Goal: Task Accomplishment & Management: Manage account settings

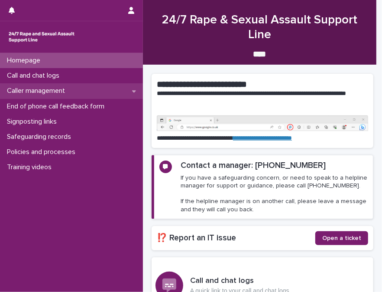
click at [36, 87] on p "Caller management" at bounding box center [37, 91] width 68 height 8
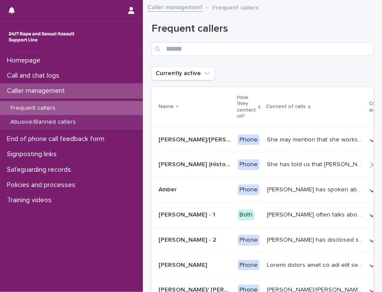
click at [52, 103] on div "Frequent callers" at bounding box center [71, 108] width 143 height 14
click at [48, 106] on p "Frequent callers" at bounding box center [32, 107] width 59 height 7
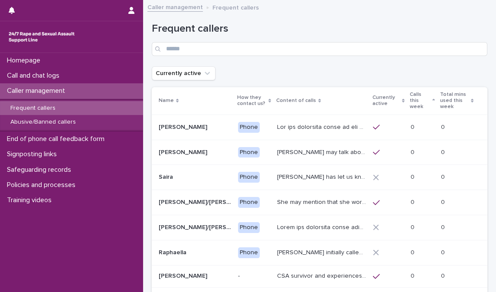
click at [382, 101] on p "Calls this week" at bounding box center [419, 101] width 20 height 22
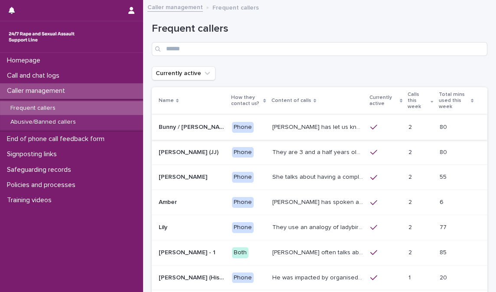
scroll to position [39, 0]
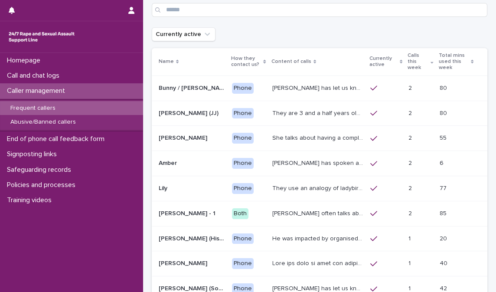
click at [309, 140] on p "She talks about having a complaint ongoing with the police, and may mention tha…" at bounding box center [318, 137] width 93 height 9
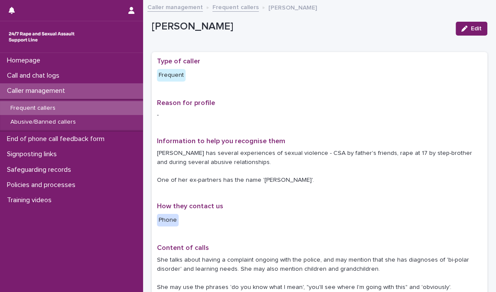
click at [224, 3] on link "Frequent callers" at bounding box center [235, 7] width 46 height 10
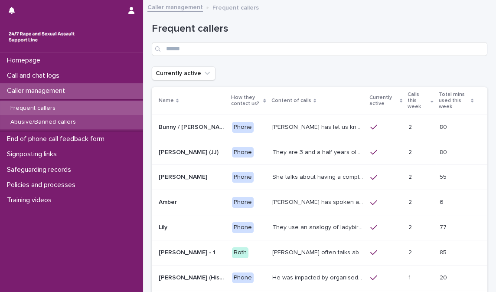
click at [49, 122] on p "Abusive/Banned callers" at bounding box center [42, 121] width 79 height 7
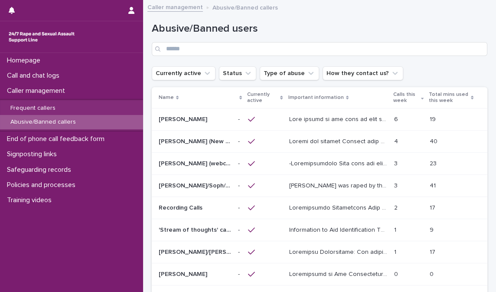
click at [382, 98] on p "Calls this week" at bounding box center [406, 98] width 26 height 16
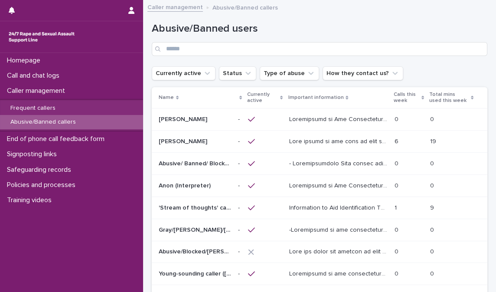
click at [382, 98] on p "Calls this week" at bounding box center [405, 98] width 25 height 16
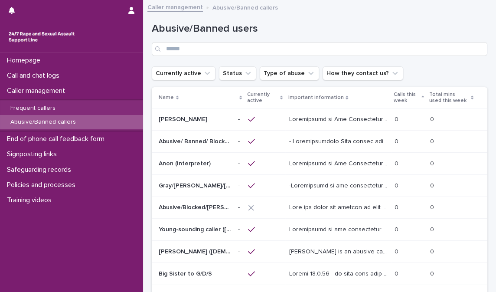
click at [382, 98] on p "Calls this week" at bounding box center [405, 98] width 25 height 16
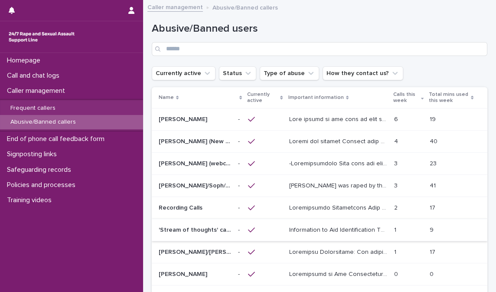
scroll to position [118, 0]
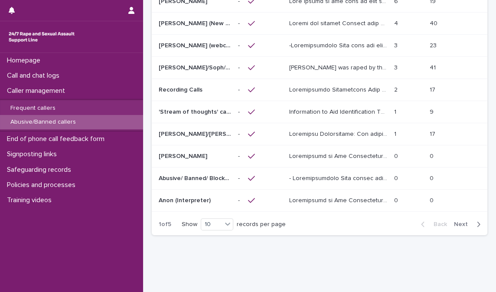
click at [342, 134] on p at bounding box center [339, 133] width 100 height 9
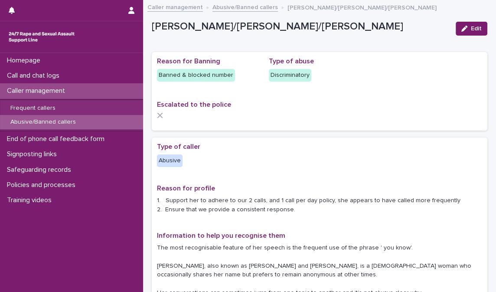
click at [188, 9] on link "Caller management" at bounding box center [174, 7] width 55 height 10
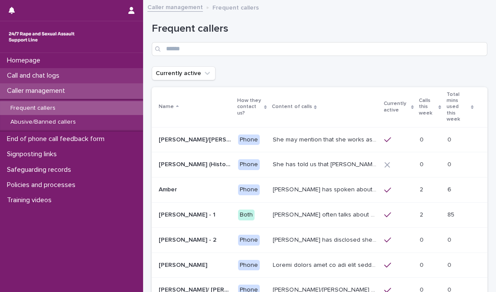
click at [40, 76] on p "Call and chat logs" at bounding box center [34, 75] width 63 height 8
